Goal: Information Seeking & Learning: Learn about a topic

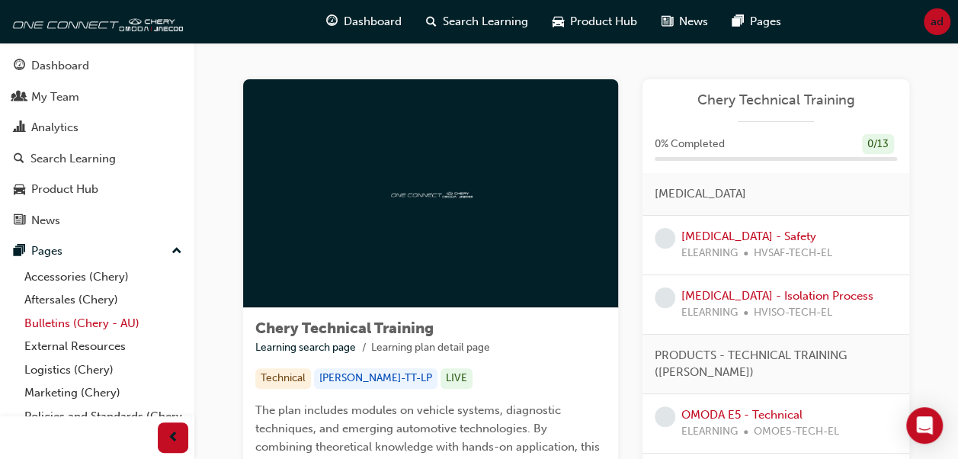
click at [57, 319] on link "Bulletins (Chery - AU)" at bounding box center [103, 324] width 170 height 24
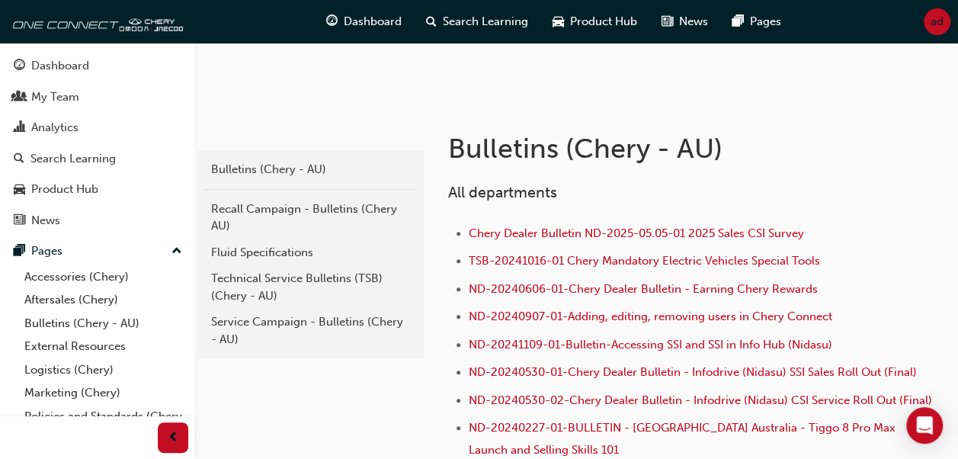
scroll to position [197, 0]
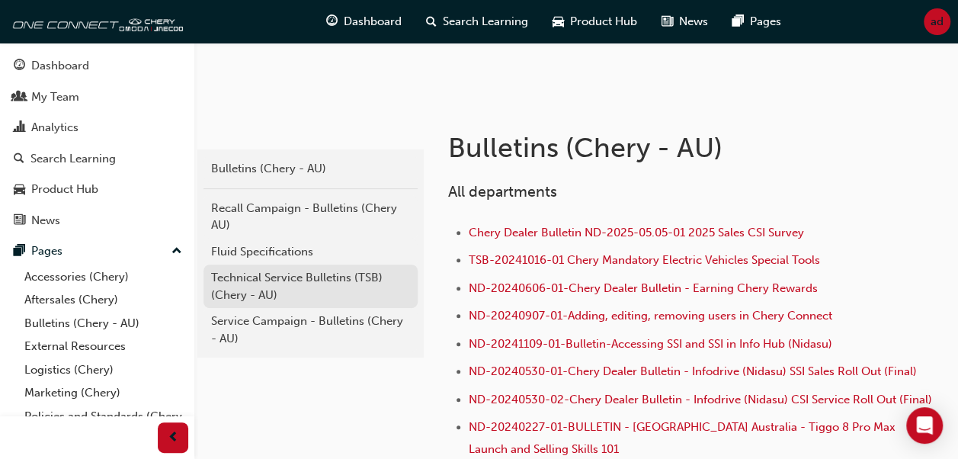
click at [306, 294] on div "Technical Service Bulletins (TSB) (Chery - AU)" at bounding box center [310, 286] width 199 height 34
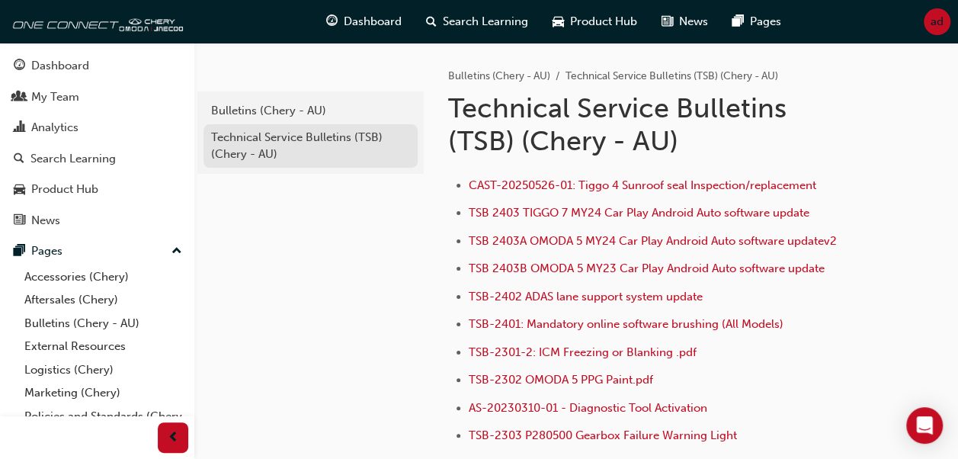
click at [302, 143] on div "Technical Service Bulletins (TSB) (Chery - AU)" at bounding box center [310, 146] width 199 height 34
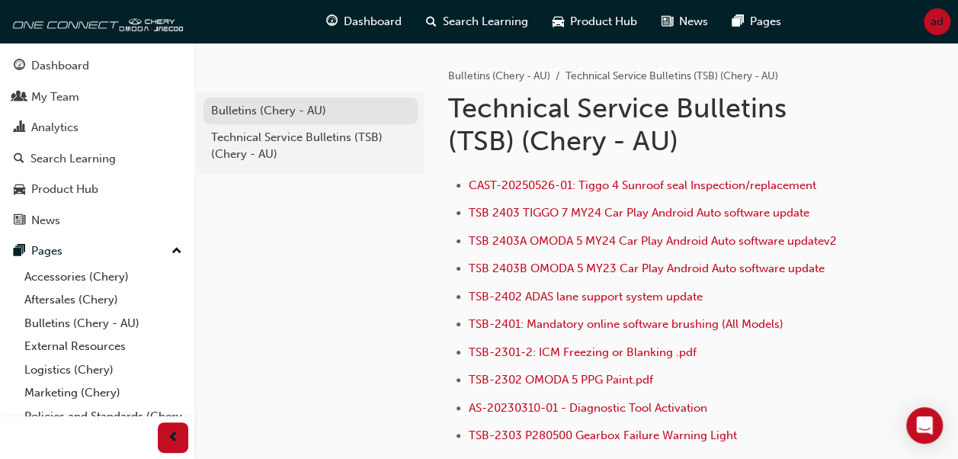
click at [291, 106] on div "Bulletins (Chery - AU)" at bounding box center [310, 111] width 199 height 18
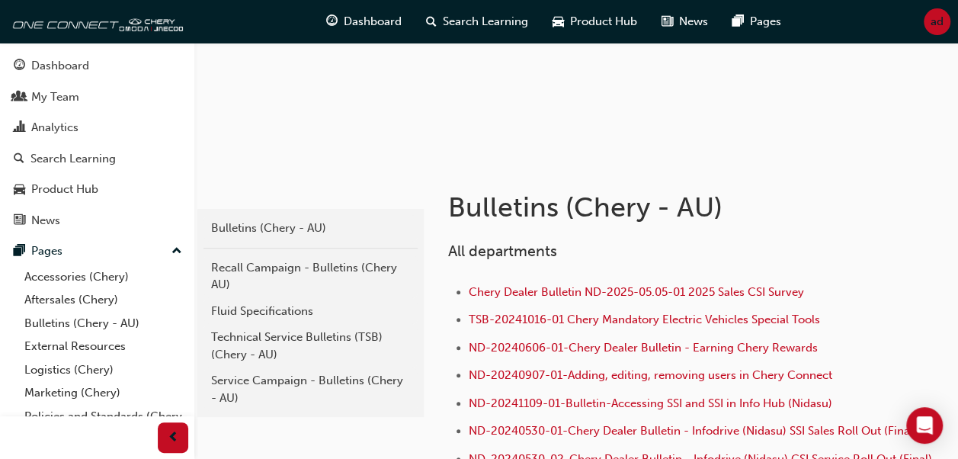
scroll to position [146, 0]
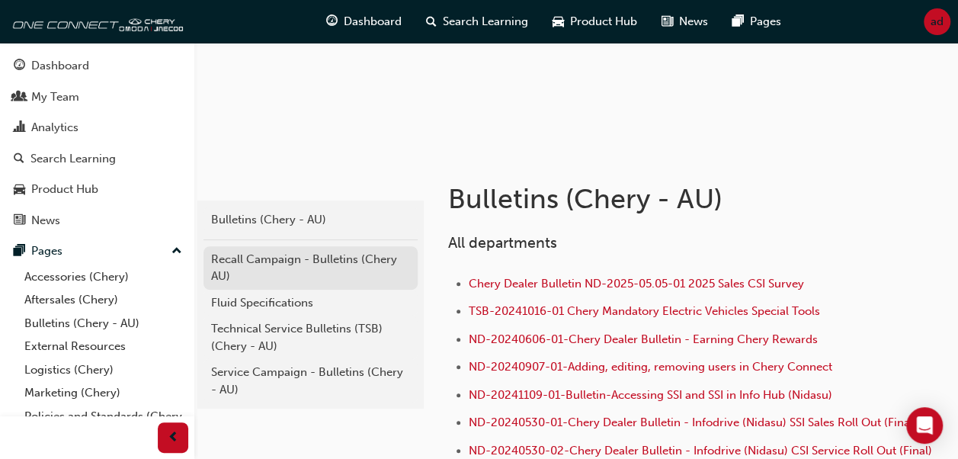
click at [319, 264] on div "Recall Campaign - Bulletins (Chery AU)" at bounding box center [310, 268] width 199 height 34
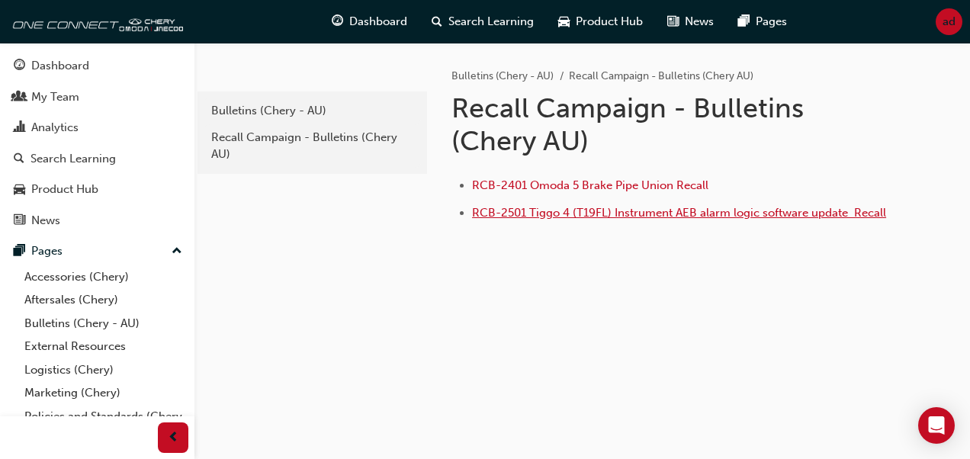
click at [643, 213] on span "RCB-2501 Tiggo 4 (T19FL) Instrument AEB alarm logic software update ﻿ Recall" at bounding box center [679, 213] width 414 height 14
